Goal: Task Accomplishment & Management: Manage account settings

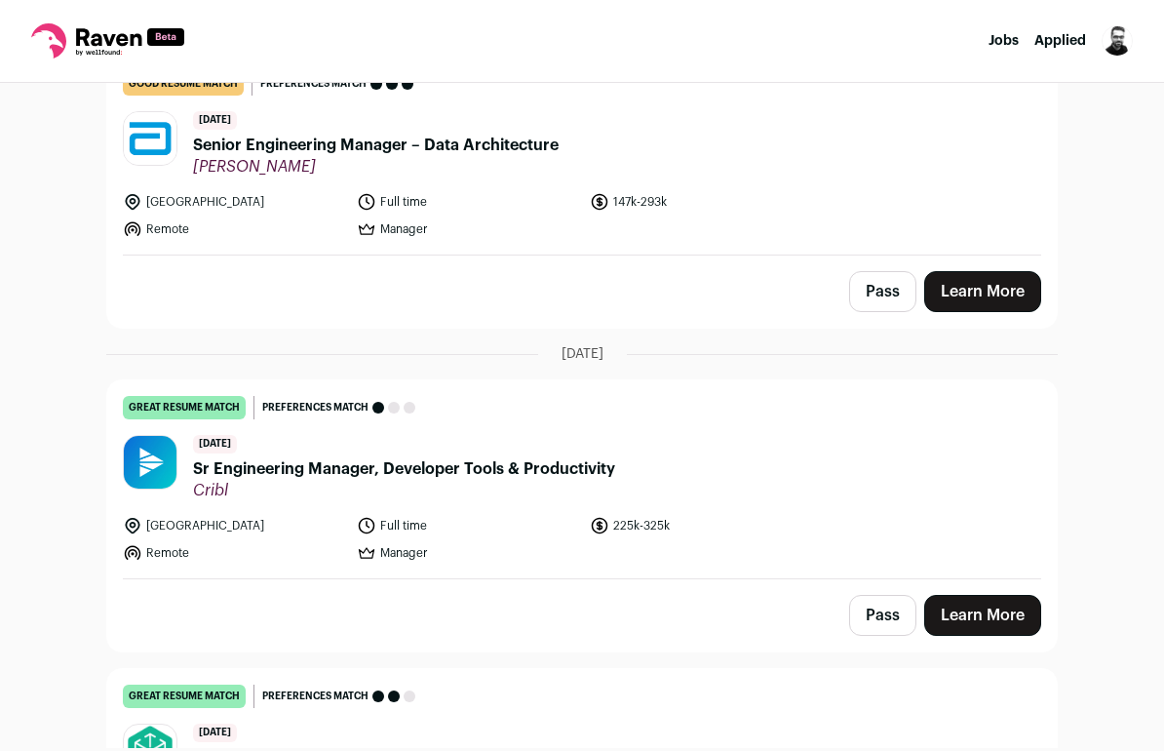
scroll to position [2627, 0]
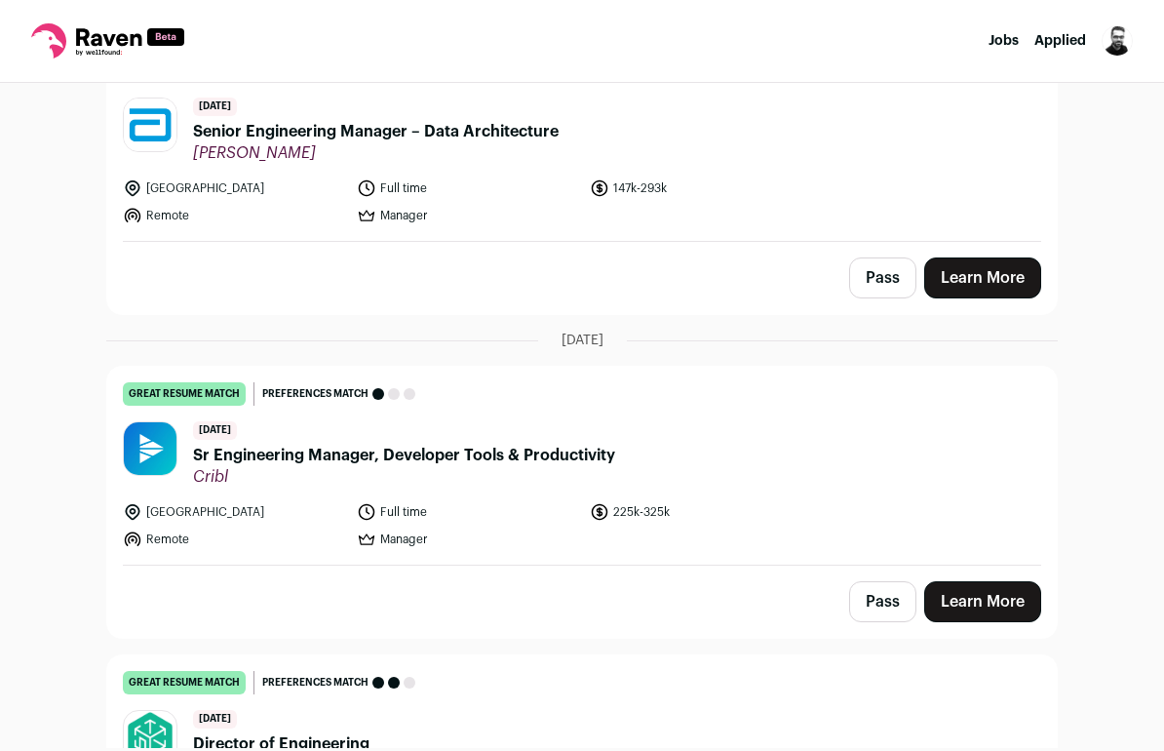
click at [870, 288] on button "Pass" at bounding box center [882, 277] width 67 height 41
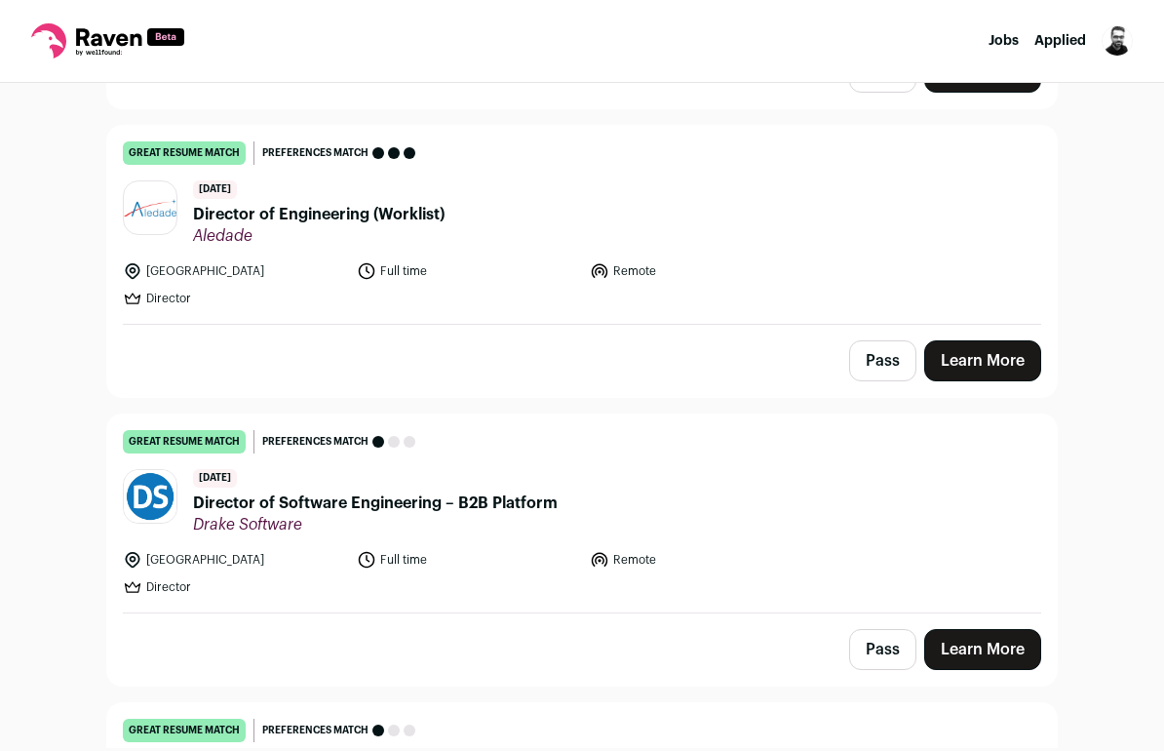
scroll to position [2288, 0]
click at [886, 343] on button "Pass" at bounding box center [882, 359] width 67 height 41
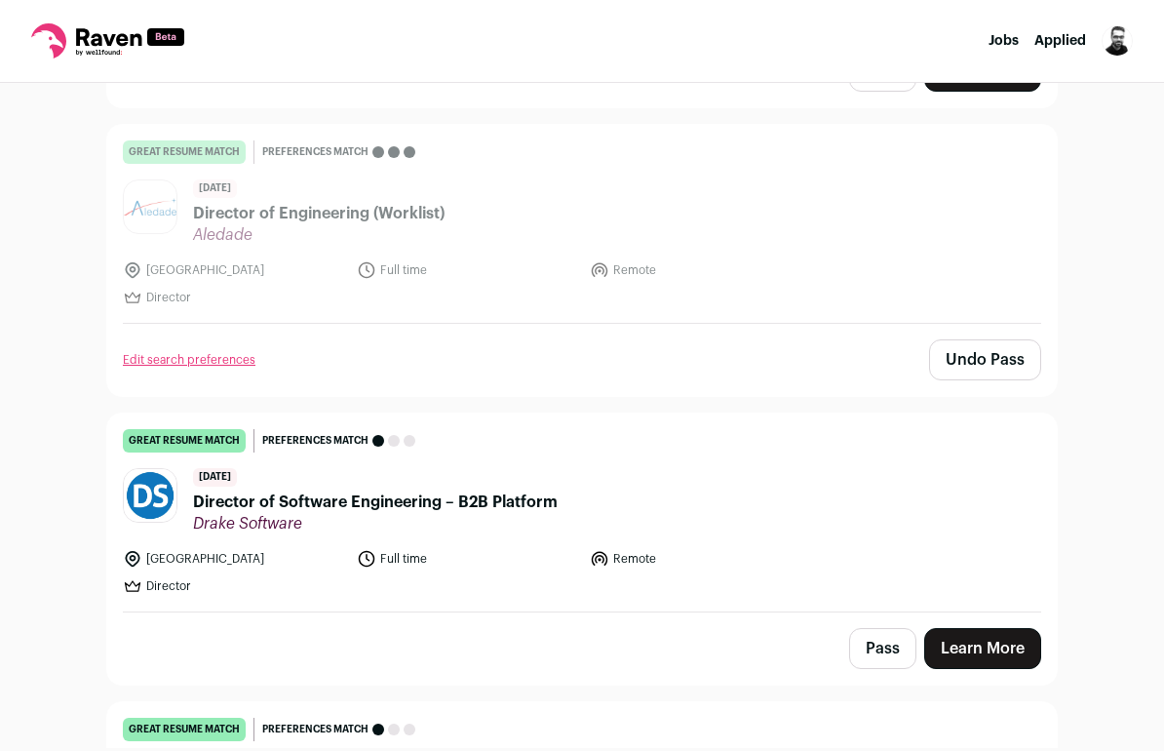
click at [893, 636] on button "Pass" at bounding box center [882, 648] width 67 height 41
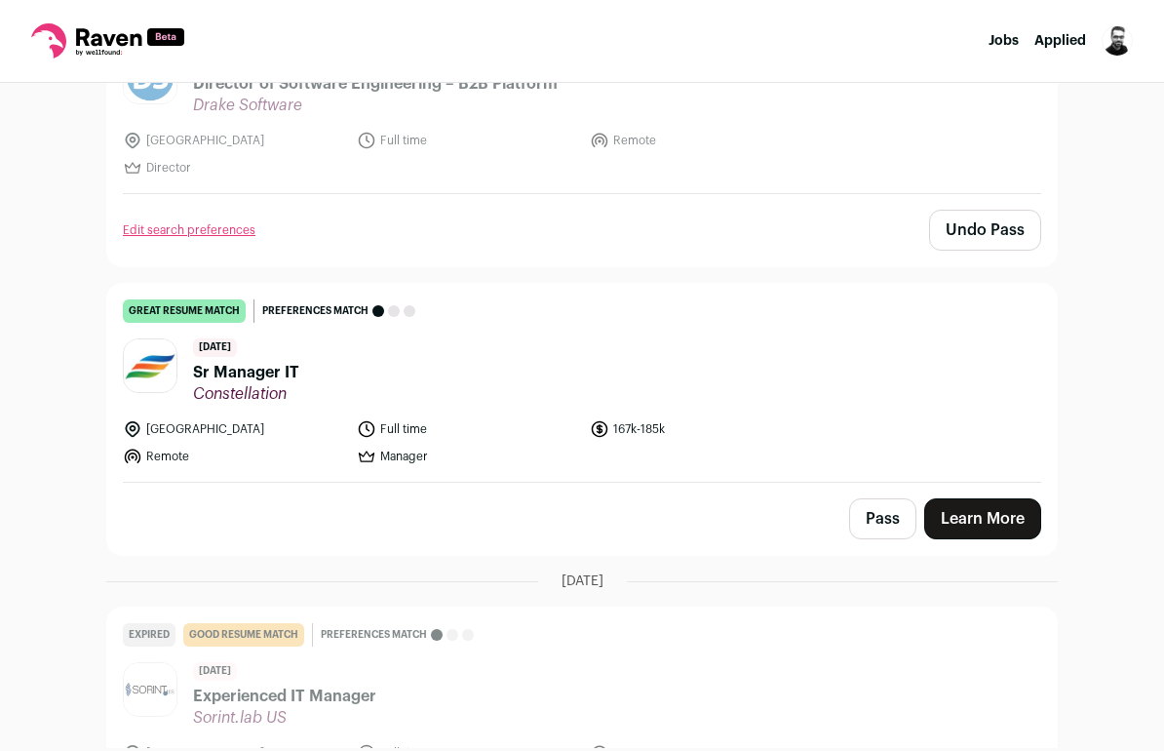
scroll to position [2712, 0]
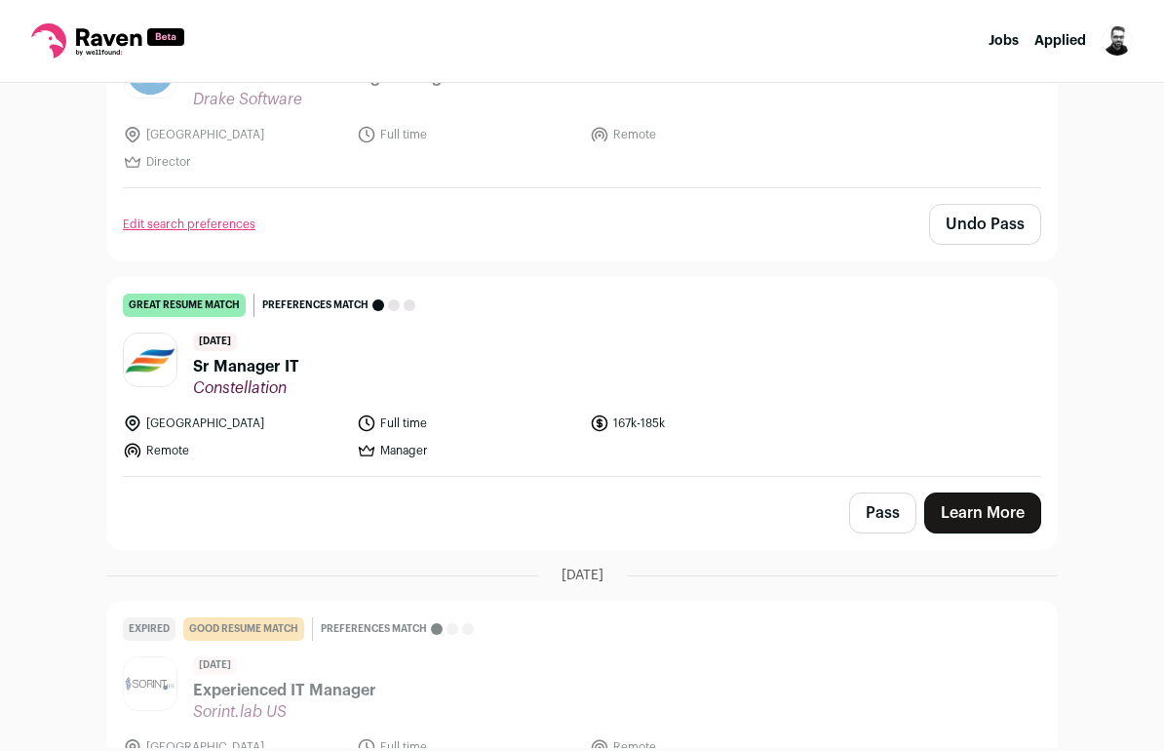
click at [886, 524] on button "Pass" at bounding box center [882, 512] width 67 height 41
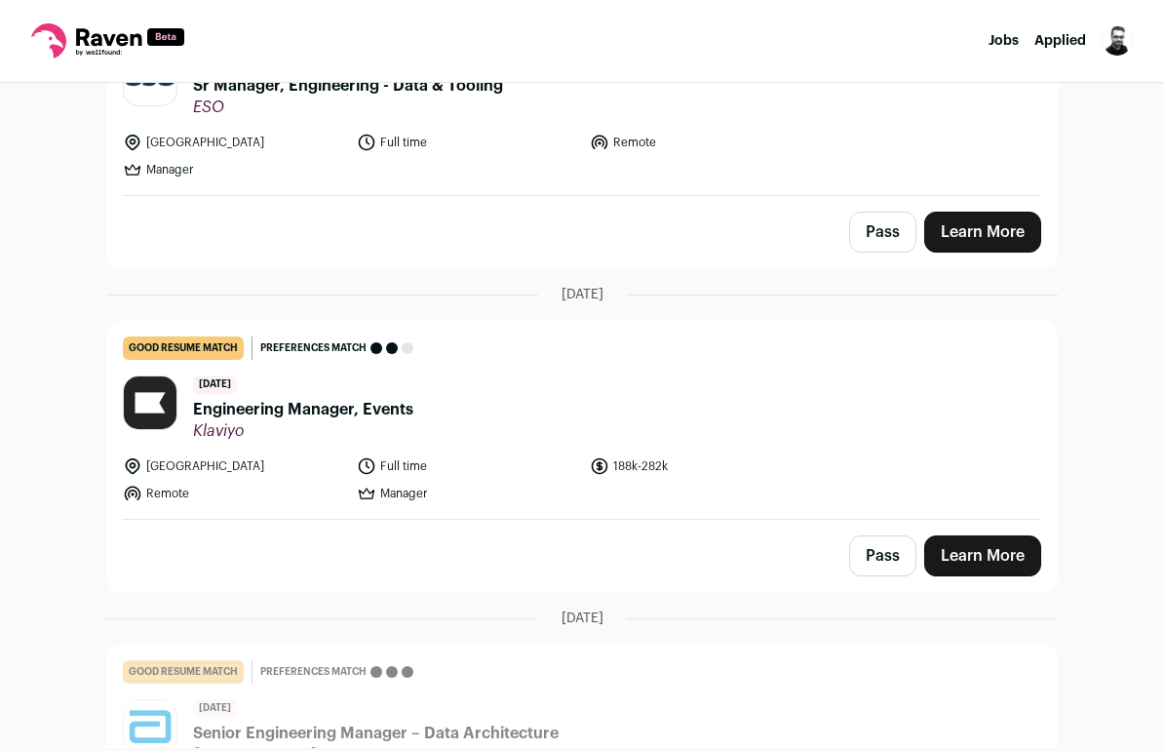
scroll to position [0, 0]
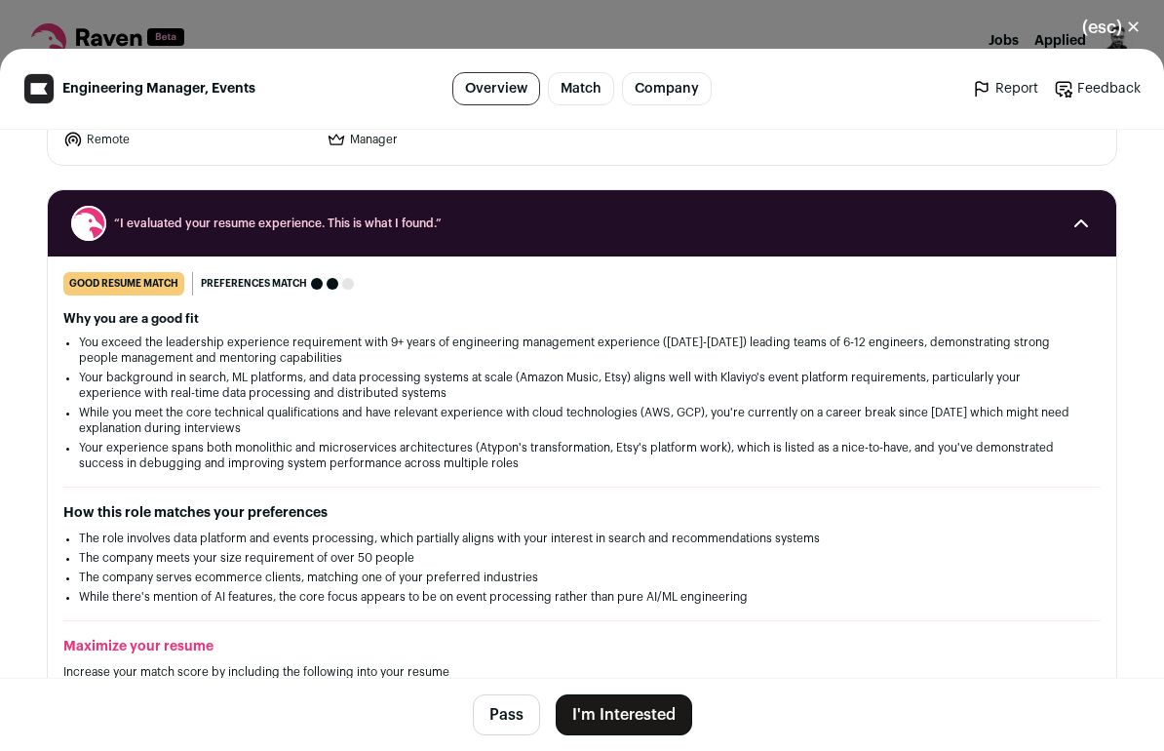
scroll to position [105, 0]
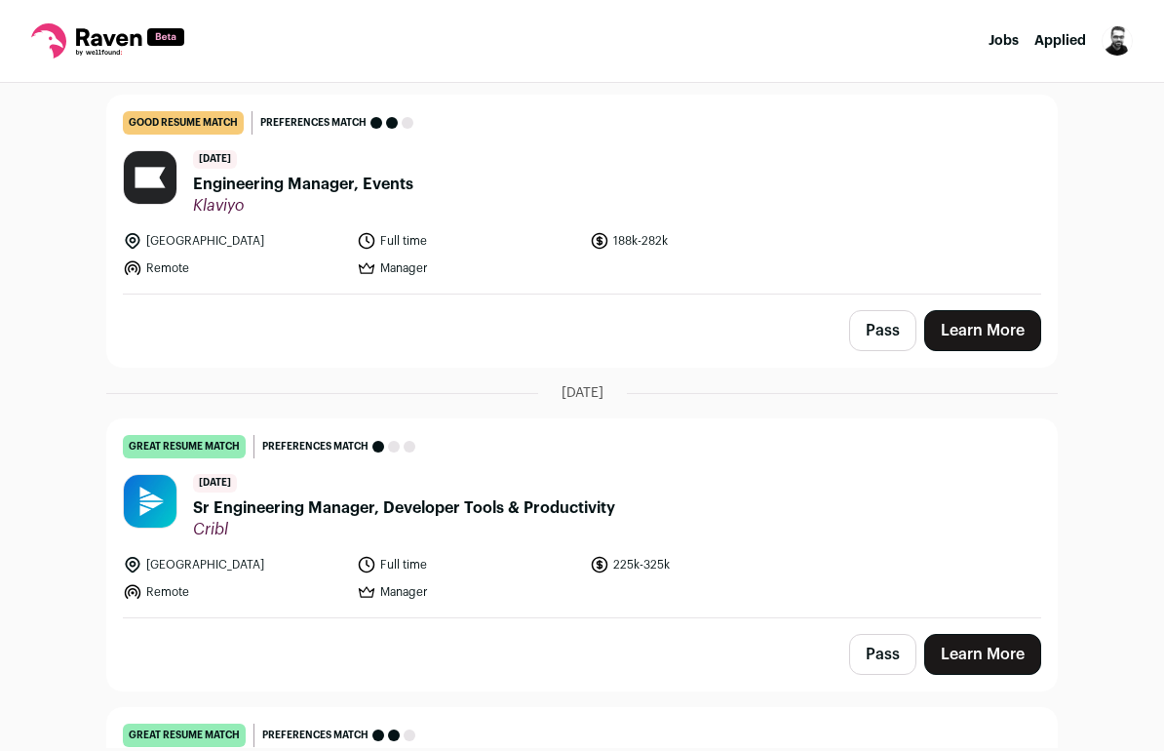
scroll to position [798, 0]
